Goal: Transaction & Acquisition: Obtain resource

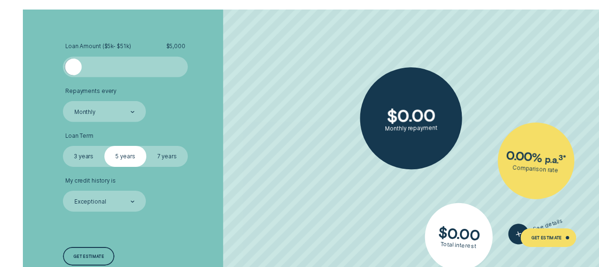
click at [128, 75] on div at bounding box center [125, 67] width 104 height 17
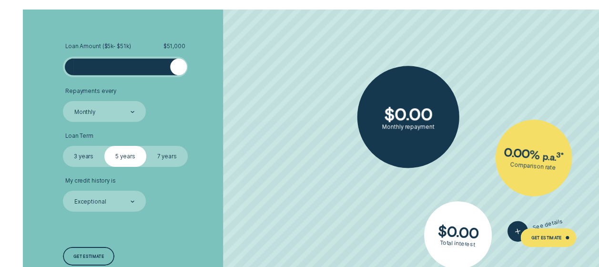
drag, startPoint x: 131, startPoint y: 80, endPoint x: 199, endPoint y: 79, distance: 67.6
click at [199, 77] on li "Loan Amount ( $5k - $51k ) $ 51,000" at bounding box center [159, 60] width 193 height 34
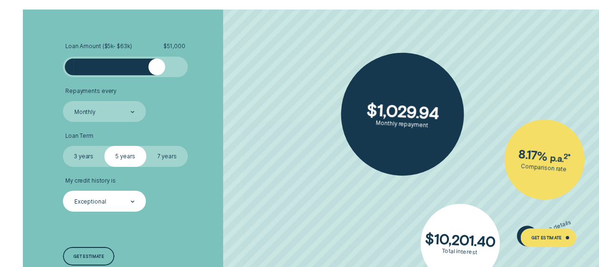
click at [134, 211] on div at bounding box center [132, 201] width 4 height 20
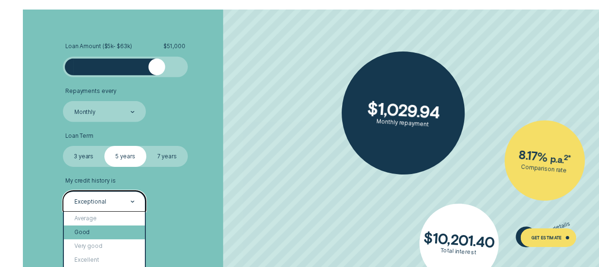
click at [110, 239] on div "Good" at bounding box center [104, 232] width 81 height 14
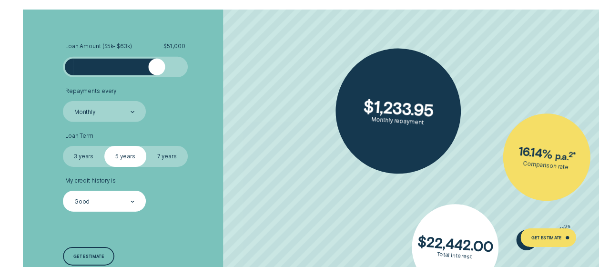
click at [222, 192] on li "My credit history is Good" at bounding box center [159, 194] width 193 height 34
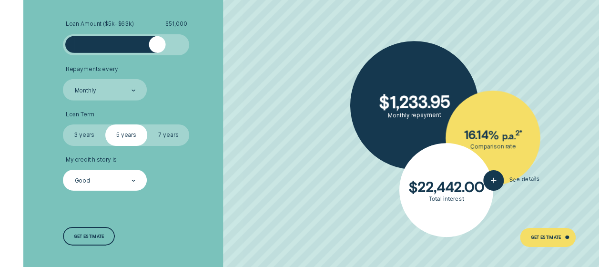
scroll to position [1376, 0]
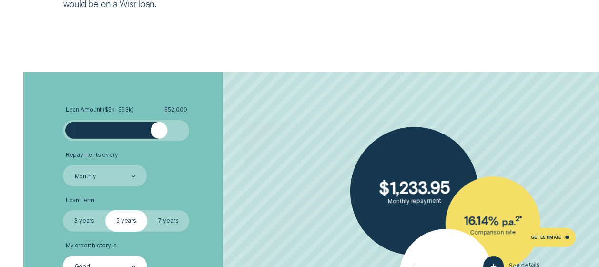
click at [158, 131] on div at bounding box center [158, 130] width 17 height 17
click at [148, 130] on div at bounding box center [126, 130] width 105 height 17
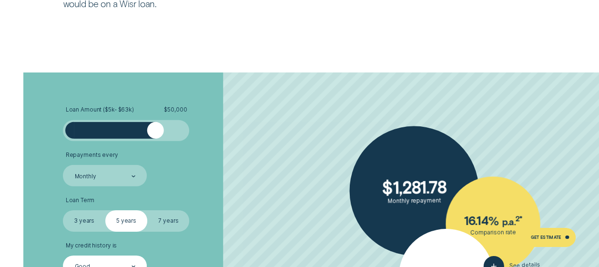
drag, startPoint x: 160, startPoint y: 130, endPoint x: 155, endPoint y: 128, distance: 5.6
click at [155, 128] on div at bounding box center [155, 130] width 17 height 17
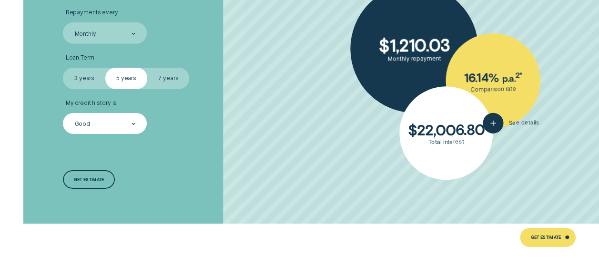
scroll to position [1519, 0]
click at [136, 118] on div "Good" at bounding box center [105, 122] width 84 height 21
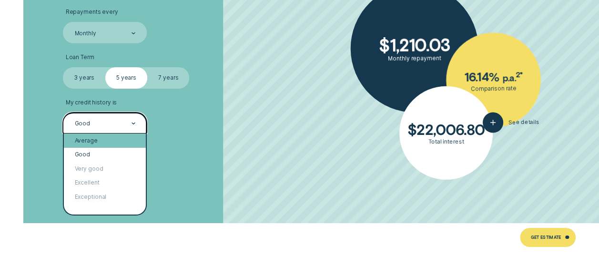
click at [125, 140] on div "Average" at bounding box center [105, 140] width 82 height 14
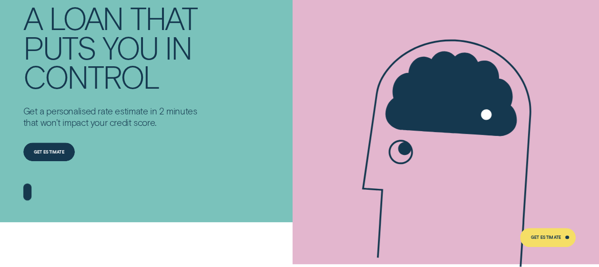
scroll to position [95, 0]
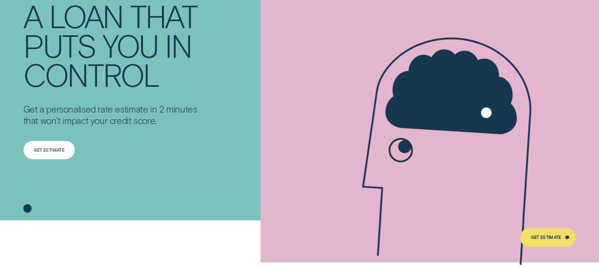
click at [50, 148] on div "Get Estimate" at bounding box center [49, 150] width 30 height 4
